Goal: Obtain resource: Obtain resource

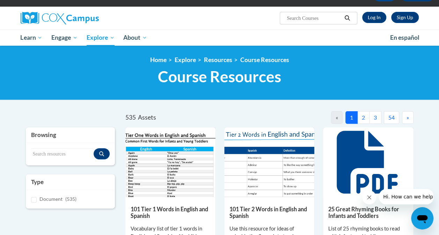
scroll to position [45, 0]
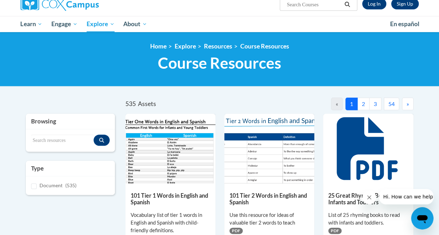
scroll to position [59, 0]
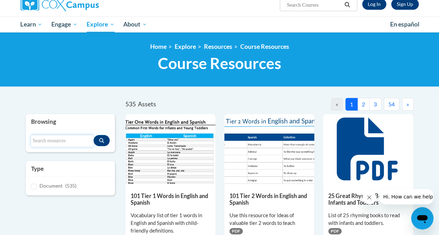
click at [44, 141] on input "Search resources" at bounding box center [62, 141] width 62 height 12
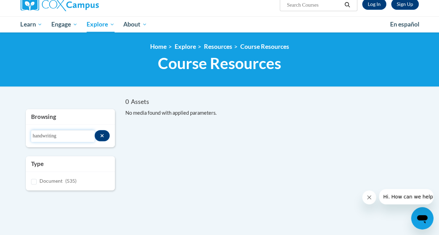
click at [64, 133] on input "handwriting" at bounding box center [63, 136] width 64 height 12
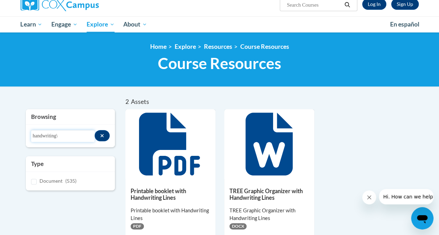
type input "handwriting"
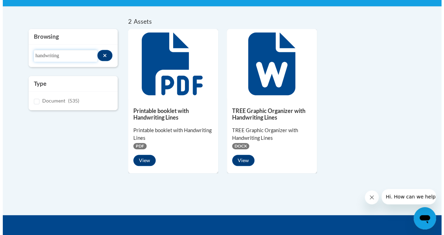
scroll to position [159, 0]
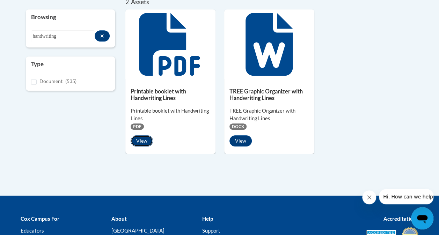
click at [138, 145] on button "View" at bounding box center [142, 140] width 22 height 11
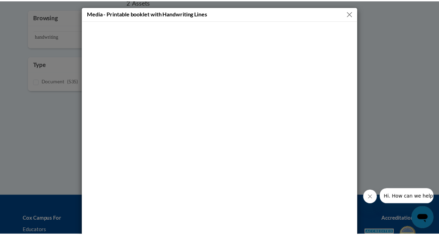
scroll to position [13, 0]
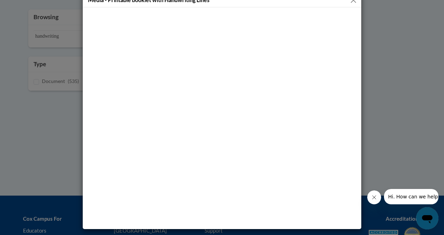
click at [367, 40] on div "Media - Printable booklet with Handwriting Lines" at bounding box center [222, 117] width 444 height 235
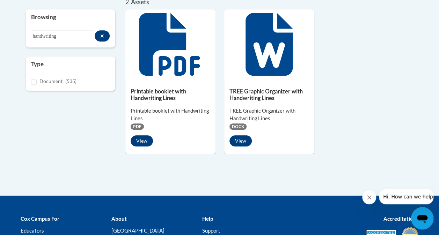
click at [255, 94] on h5 "TREE Graphic Organizer with Handwriting Lines" at bounding box center [269, 95] width 80 height 14
click at [237, 145] on button "View" at bounding box center [240, 140] width 22 height 11
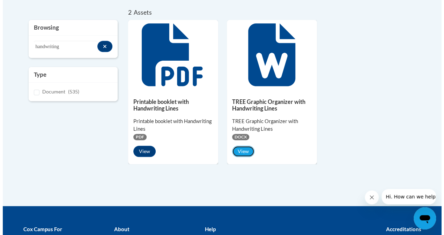
scroll to position [124, 0]
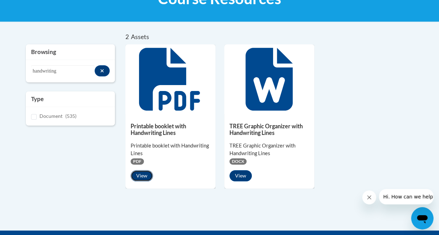
click at [134, 180] on button "View" at bounding box center [142, 175] width 22 height 11
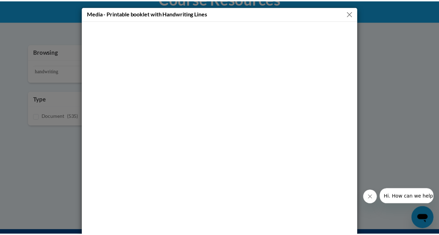
scroll to position [13, 0]
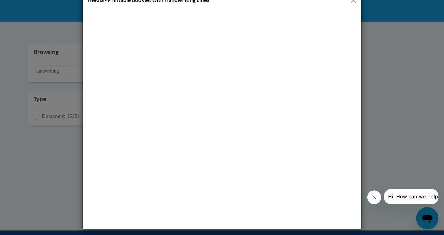
click at [406, 119] on div "Media - Printable booklet with Handwriting Lines" at bounding box center [222, 117] width 444 height 235
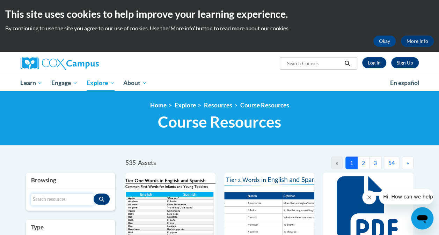
click at [55, 198] on input "Search resources" at bounding box center [62, 200] width 62 height 12
type input "writing template"
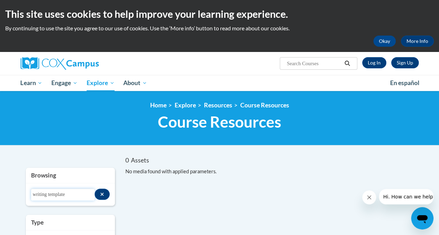
scroll to position [53, 0]
